Goal: Find specific page/section: Find specific page/section

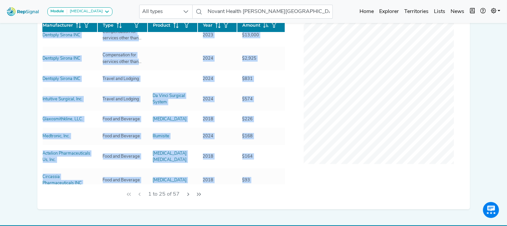
scroll to position [0, 3]
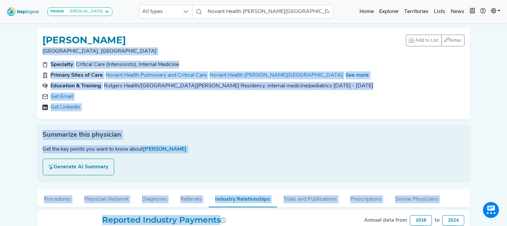
click at [286, 28] on div "[PERSON_NAME], [GEOGRAPHIC_DATA] Add to List Recent Lists: Starred Physicians C…" at bounding box center [253, 230] width 441 height 415
click at [381, 24] on div "[PERSON_NAME], [GEOGRAPHIC_DATA] Add to List Recent Lists: Starred Physicians C…" at bounding box center [254, 71] width 438 height 97
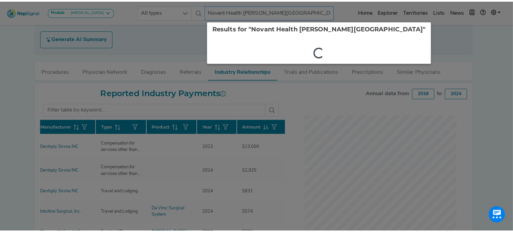
scroll to position [130, 0]
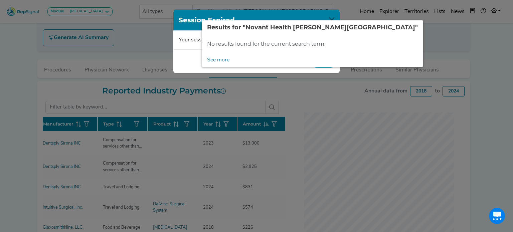
drag, startPoint x: 309, startPoint y: 11, endPoint x: 279, endPoint y: 15, distance: 30.7
click at [279, 15] on div "Module [MEDICAL_DATA] [MEDICAL_DATA] Disposable Bronchoscope SBRT SPE TTNA [MED…" at bounding box center [253, 103] width 507 height 467
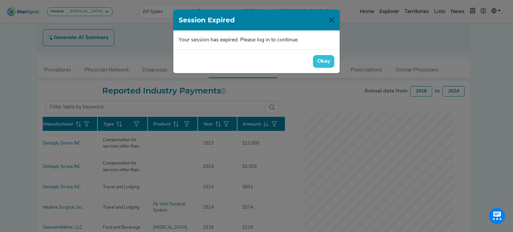
click at [324, 61] on button "Okay" at bounding box center [323, 61] width 21 height 13
